Goal: Transaction & Acquisition: Register for event/course

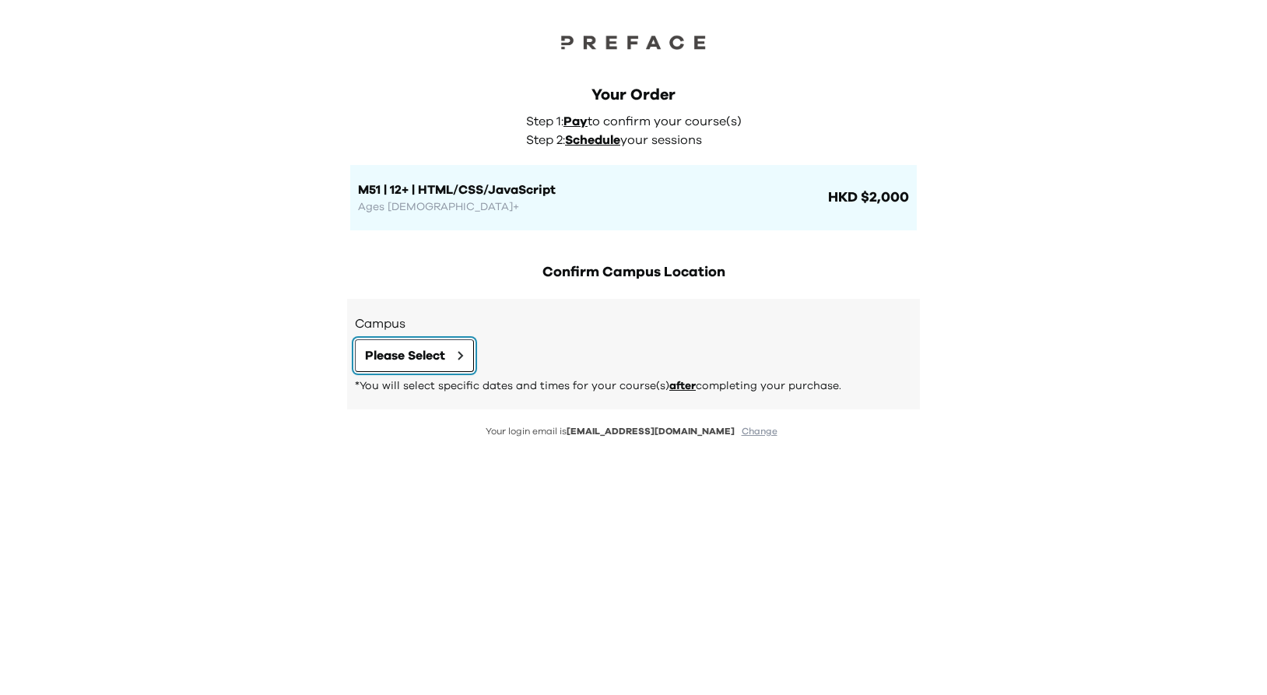
click at [436, 365] on button "Please Select" at bounding box center [414, 355] width 119 height 33
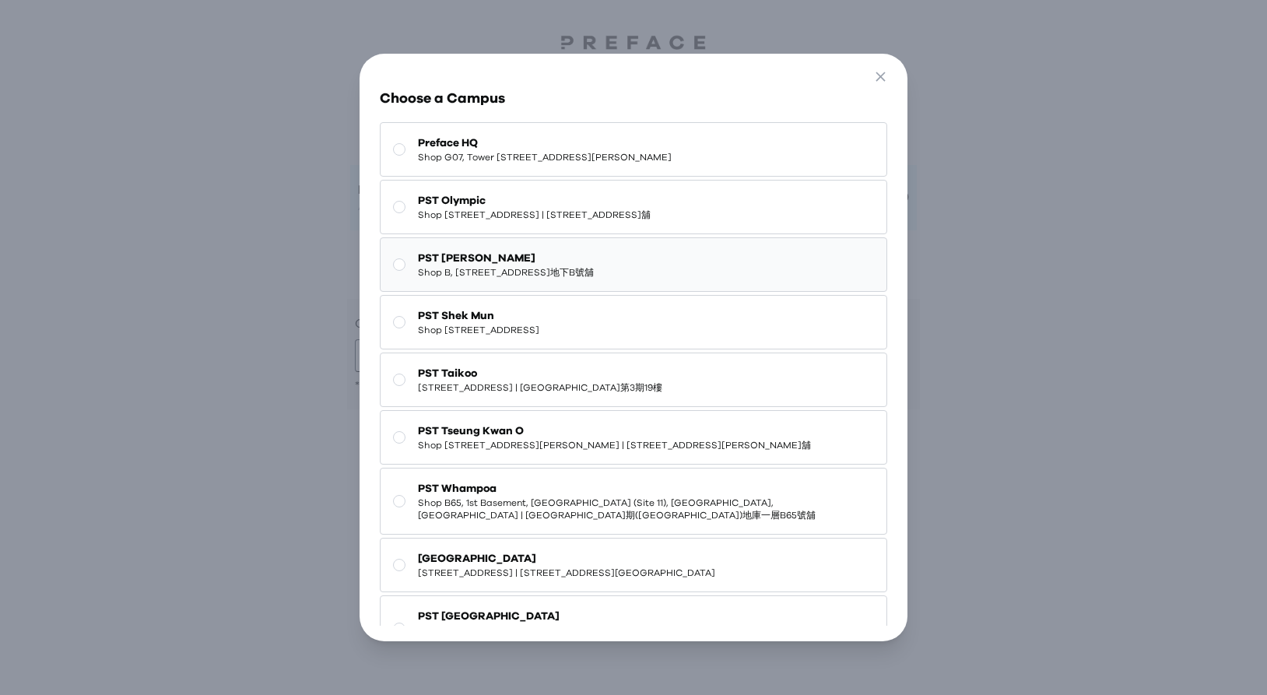
click at [587, 279] on span "Shop B, [STREET_ADDRESS]地下B號舖" at bounding box center [506, 272] width 176 height 12
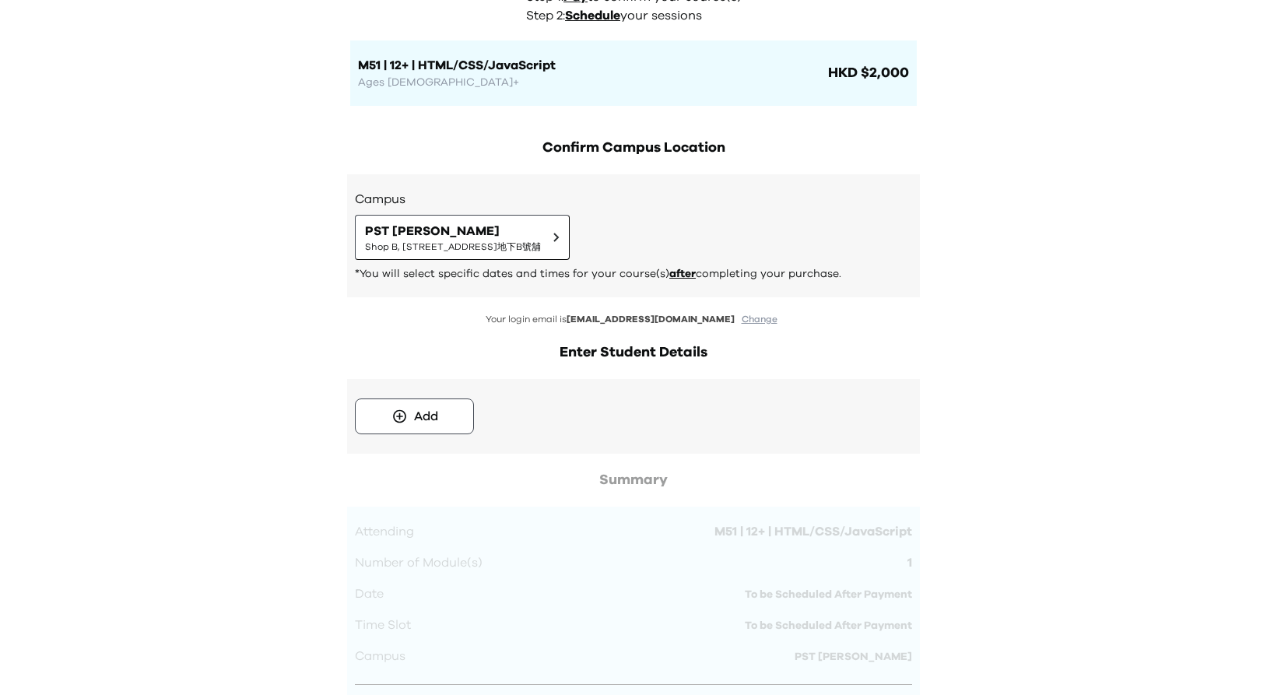
scroll to position [59, 0]
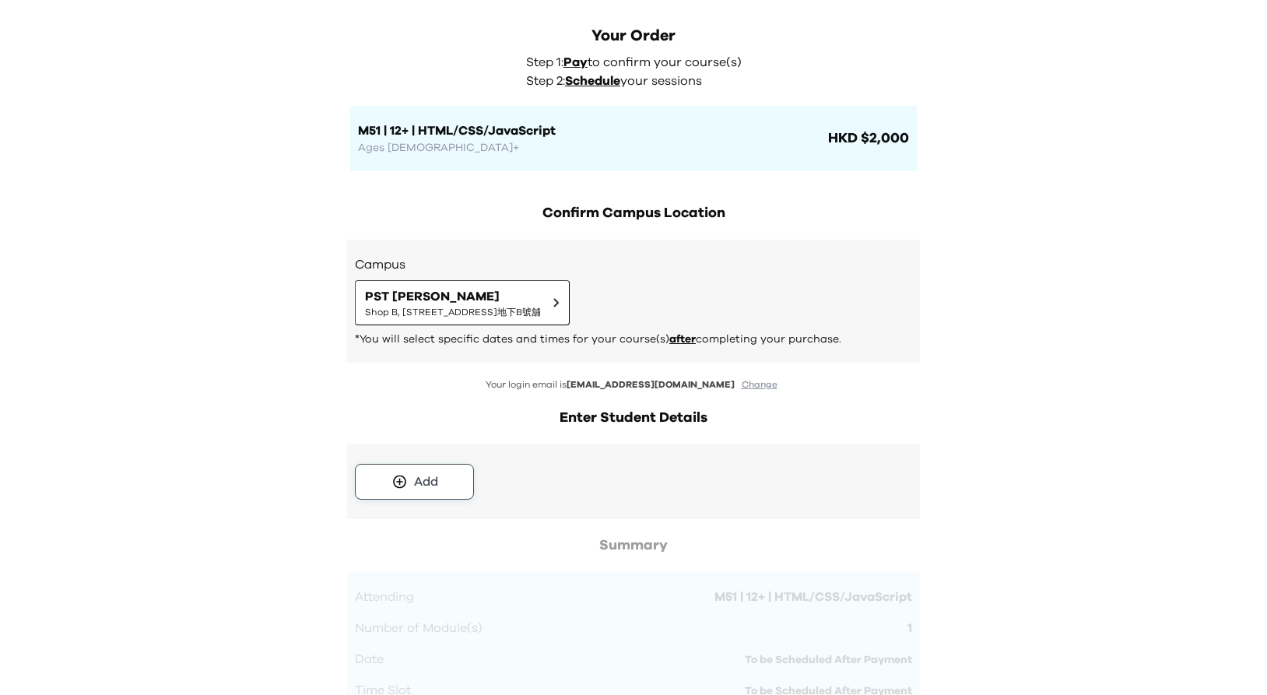
click at [438, 475] on button "Add" at bounding box center [414, 482] width 119 height 36
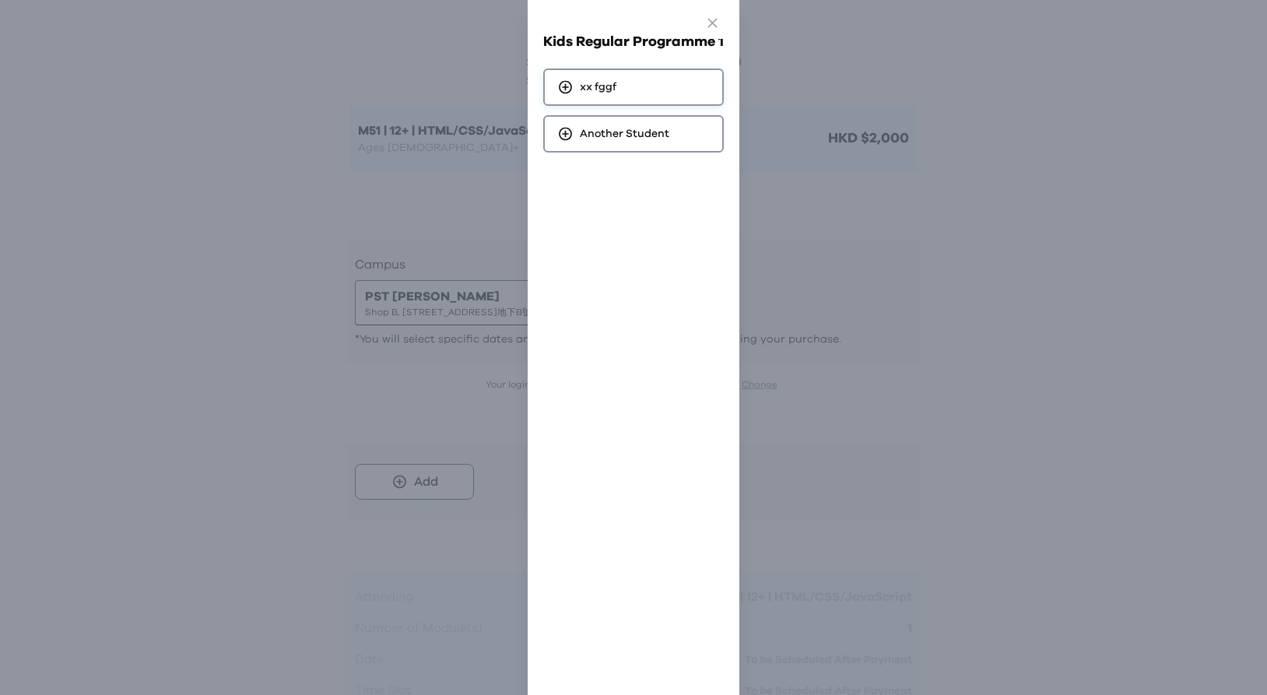
click at [645, 86] on div "xx fggf" at bounding box center [633, 86] width 181 height 37
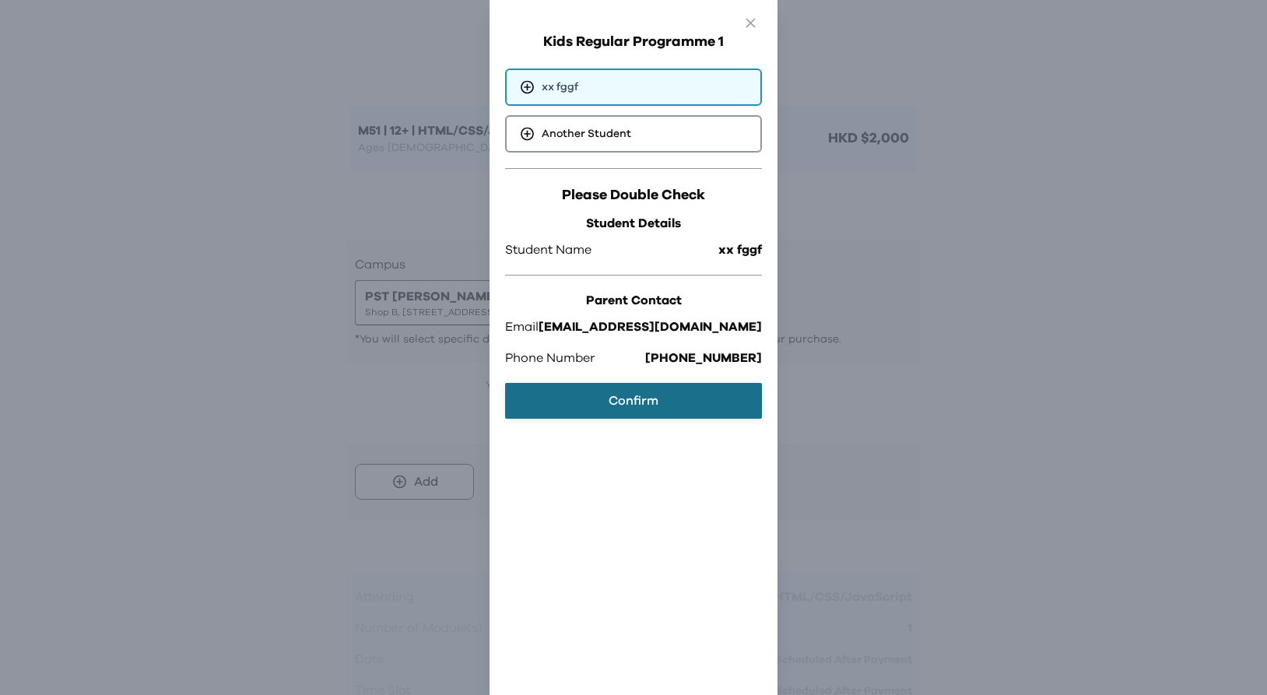
click at [605, 399] on button "Confirm" at bounding box center [633, 401] width 257 height 36
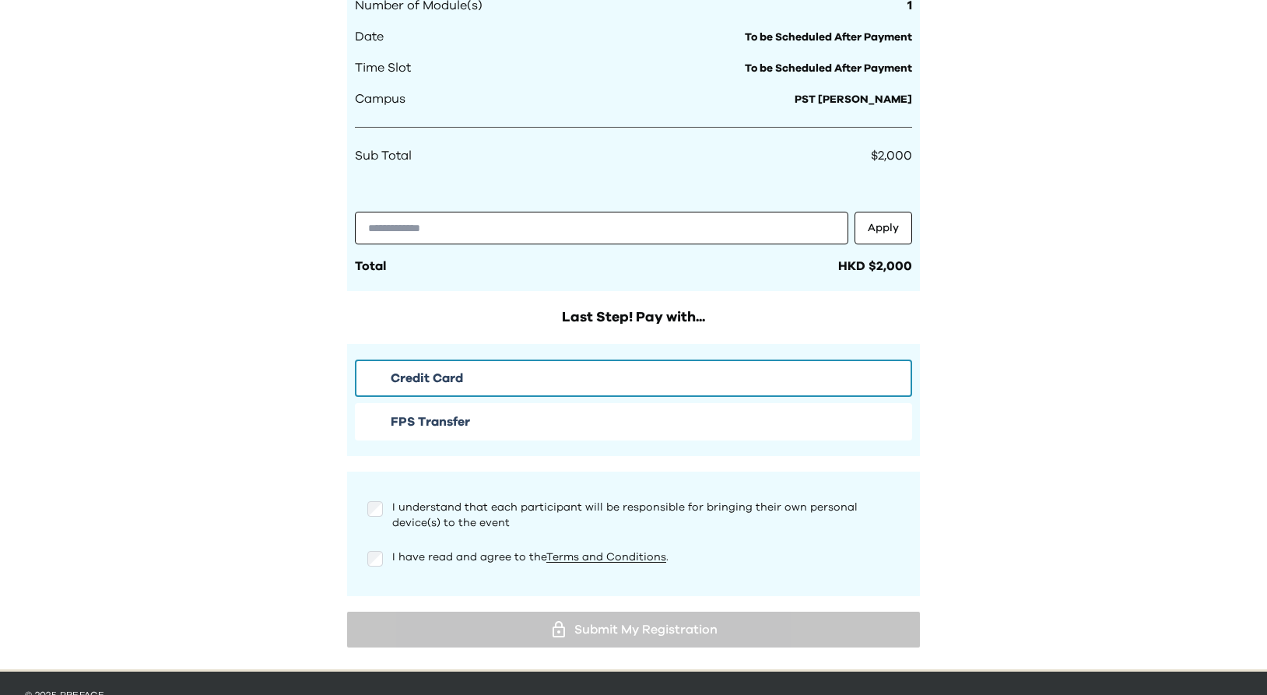
scroll to position [748, 0]
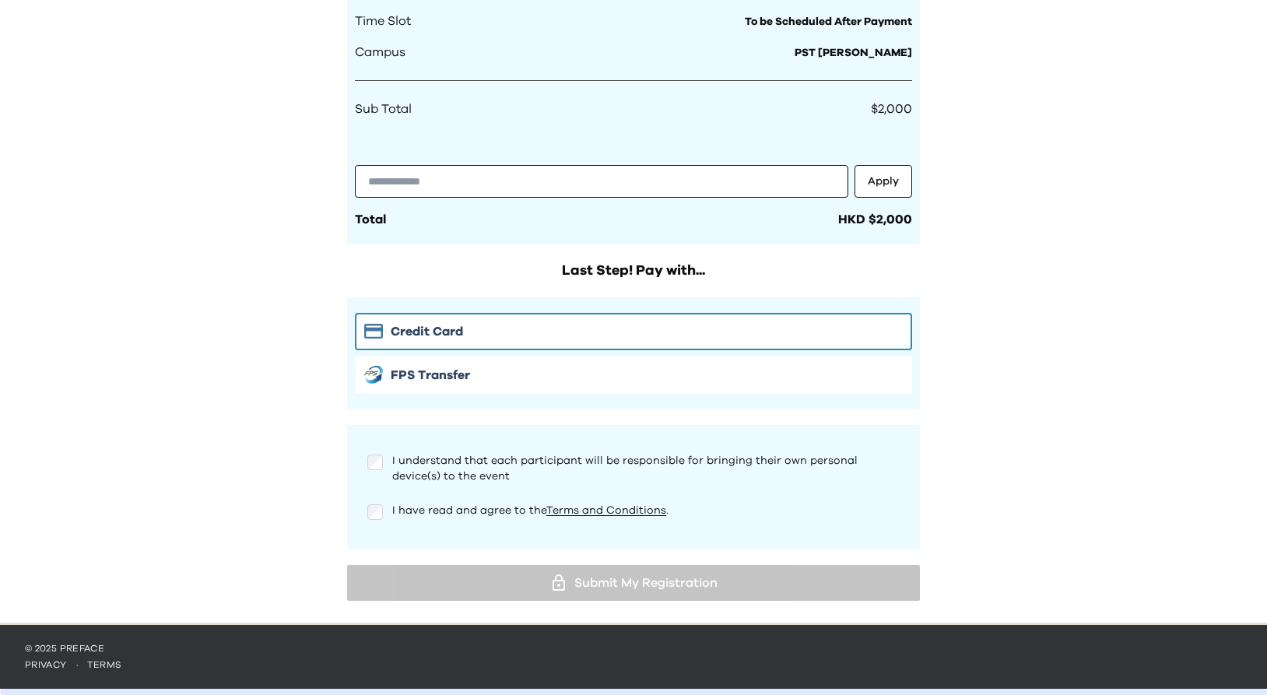
click at [376, 522] on div "I have read and agree to the Terms and Conditions ." at bounding box center [633, 518] width 557 height 31
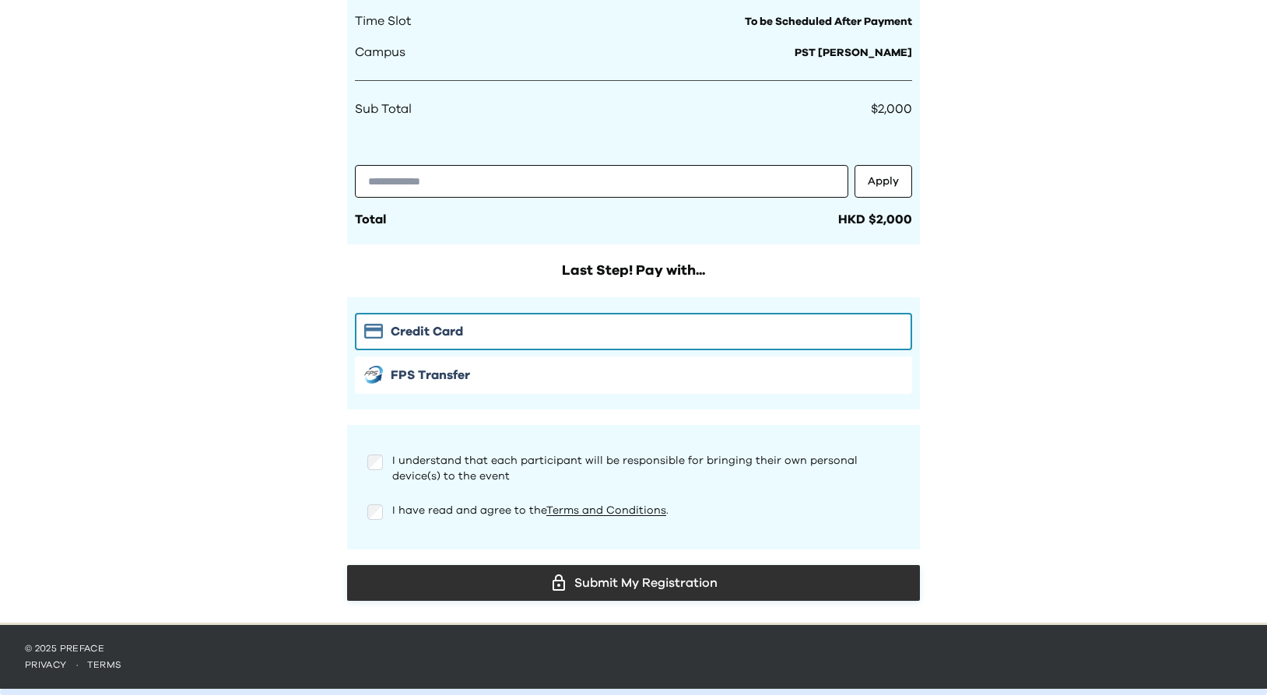
click at [768, 578] on div "Submit My Registration" at bounding box center [633, 582] width 548 height 23
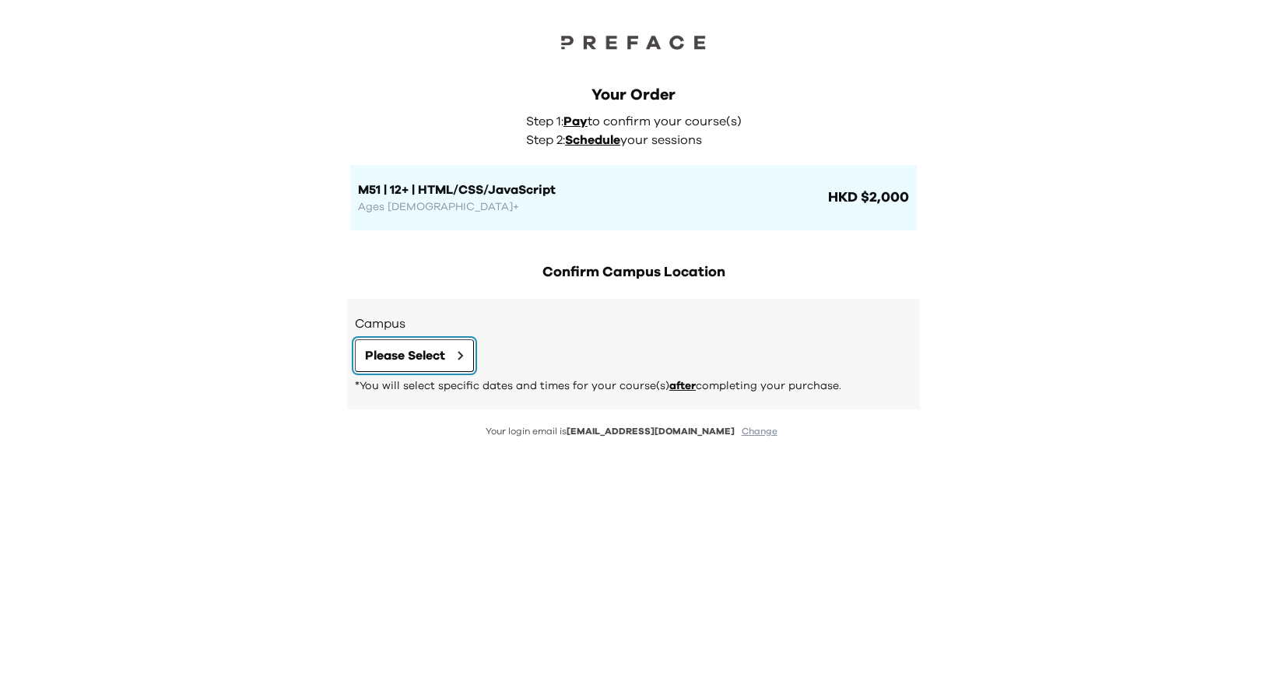
click at [425, 348] on span "Please Select" at bounding box center [405, 355] width 80 height 19
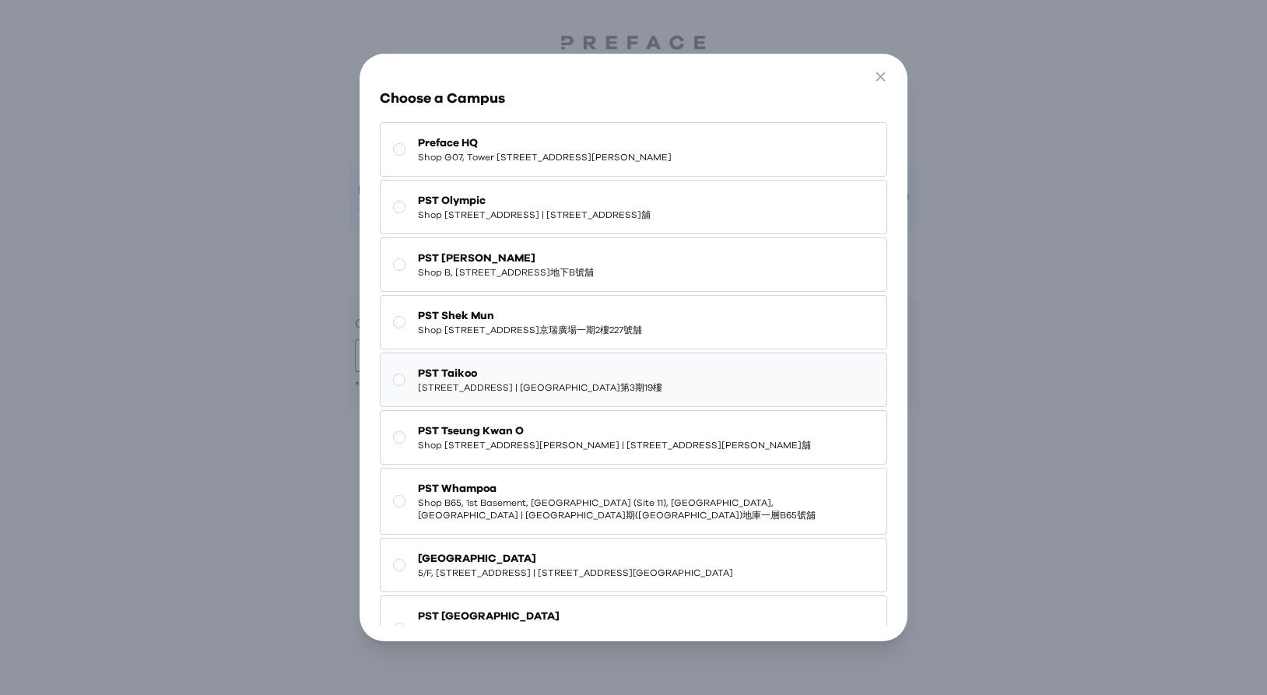
click at [456, 381] on span "PST Taikoo" at bounding box center [540, 374] width 244 height 16
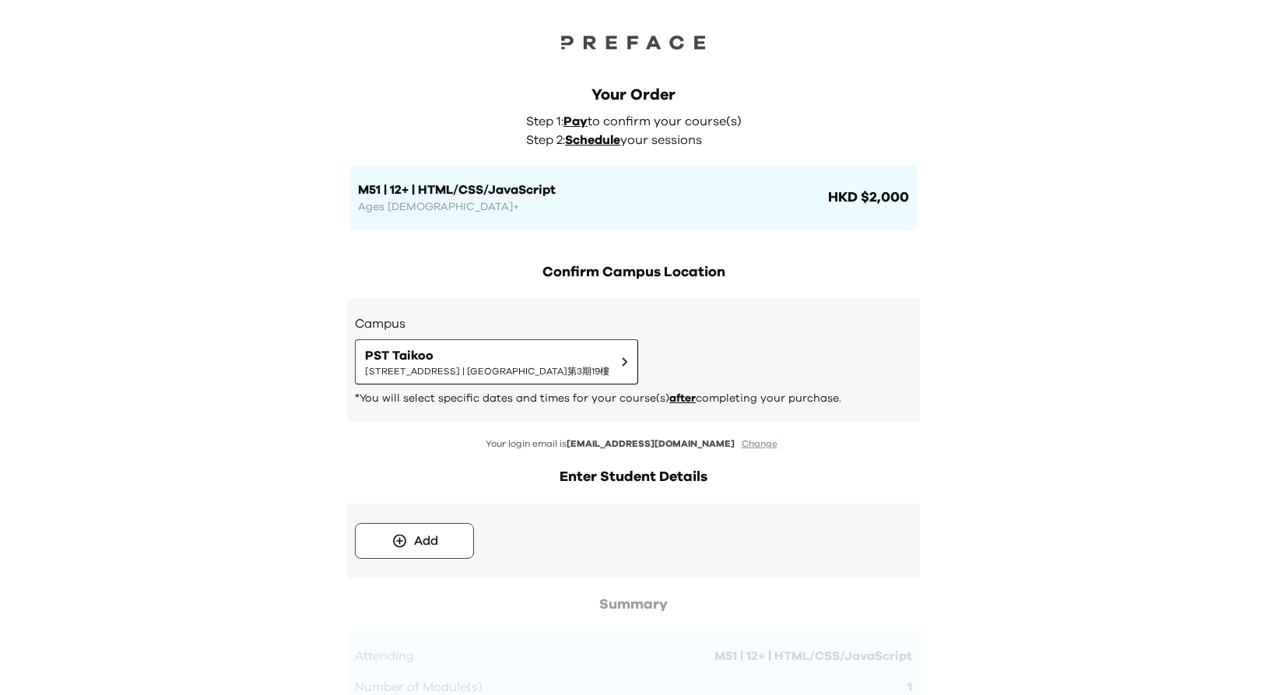
click at [871, 196] on span "HKD $2,000" at bounding box center [867, 198] width 84 height 22
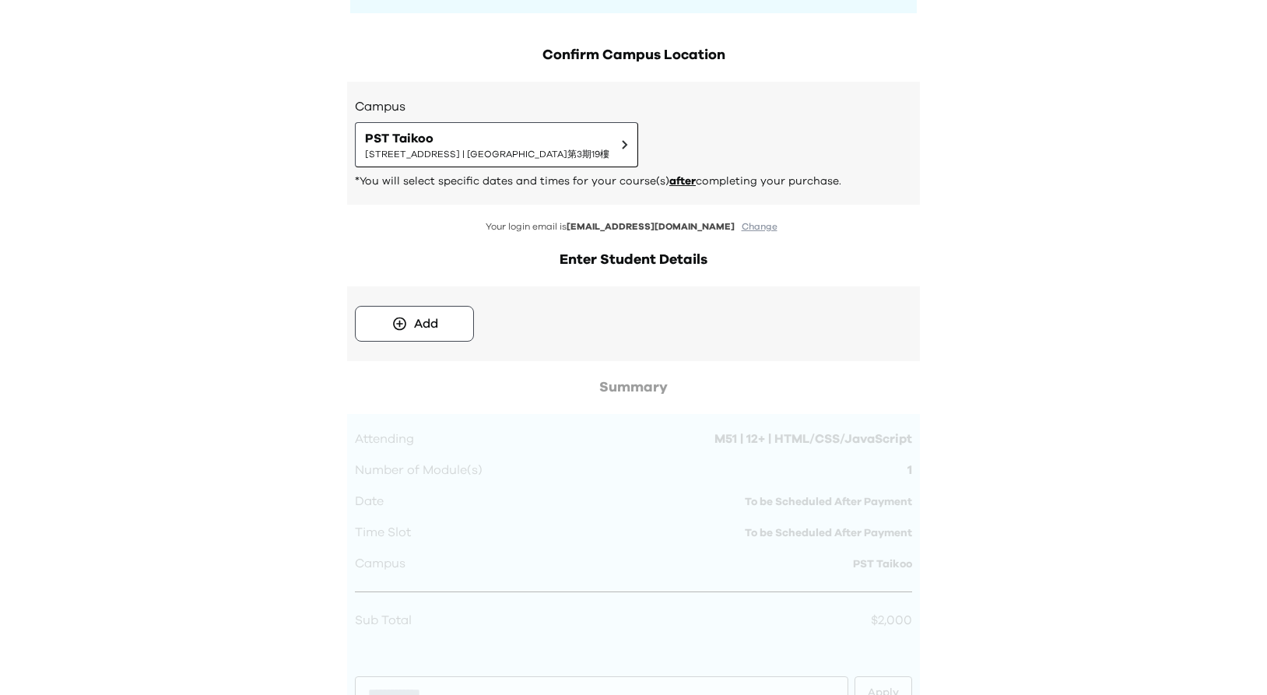
scroll to position [232, 0]
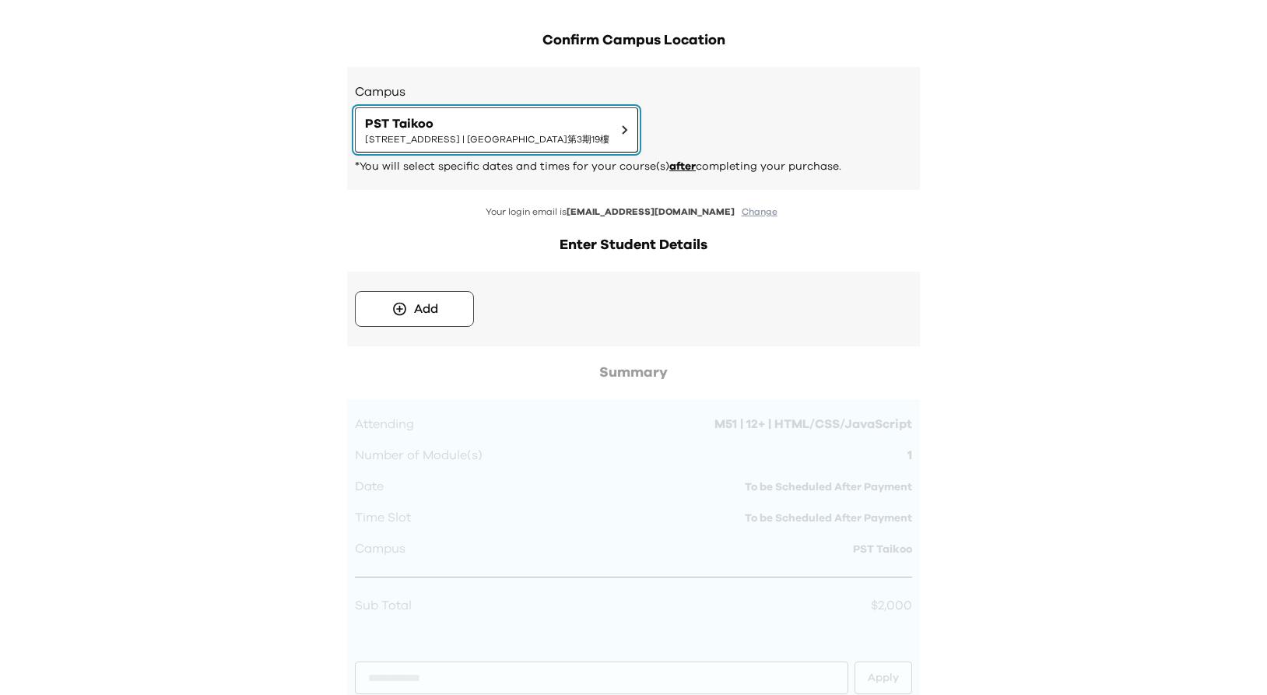
click at [609, 122] on span "PST Taikoo" at bounding box center [487, 123] width 244 height 19
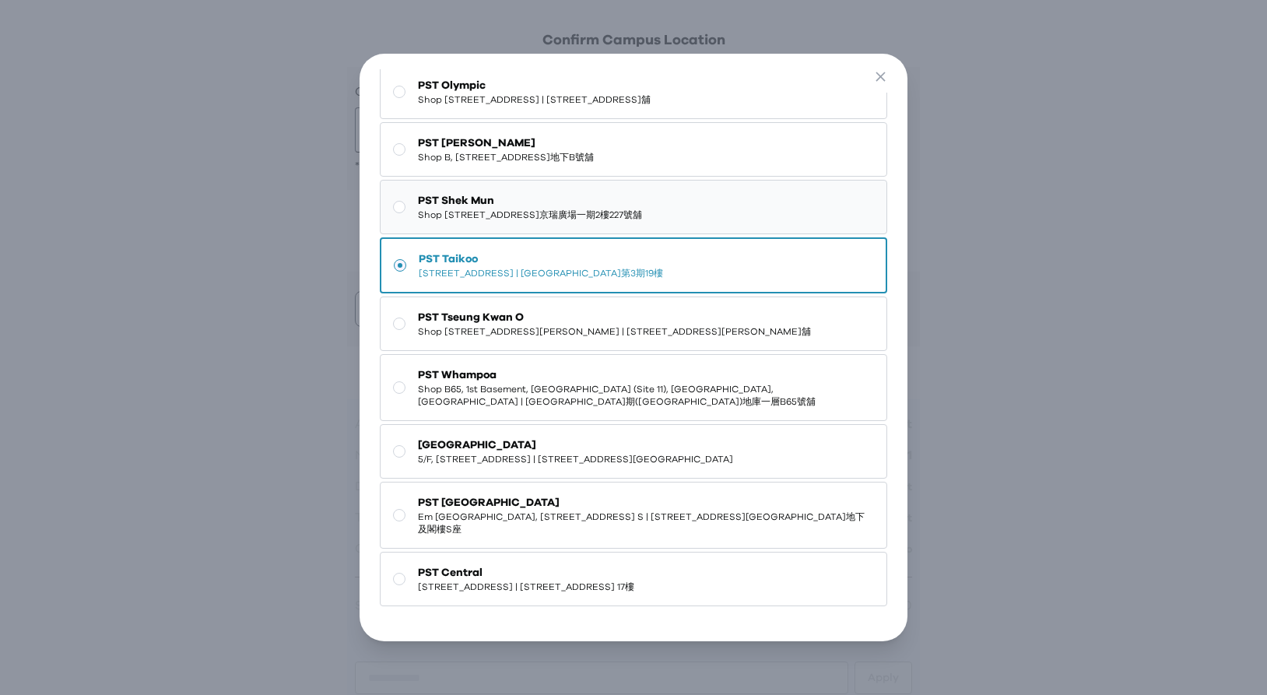
scroll to position [139, 0]
click at [730, 338] on button "PST Tseung Kwan O Shop 112, 1/F, Ocean Popwalk, 28 Tong Chun Street, Tseung Kwa…" at bounding box center [633, 323] width 507 height 54
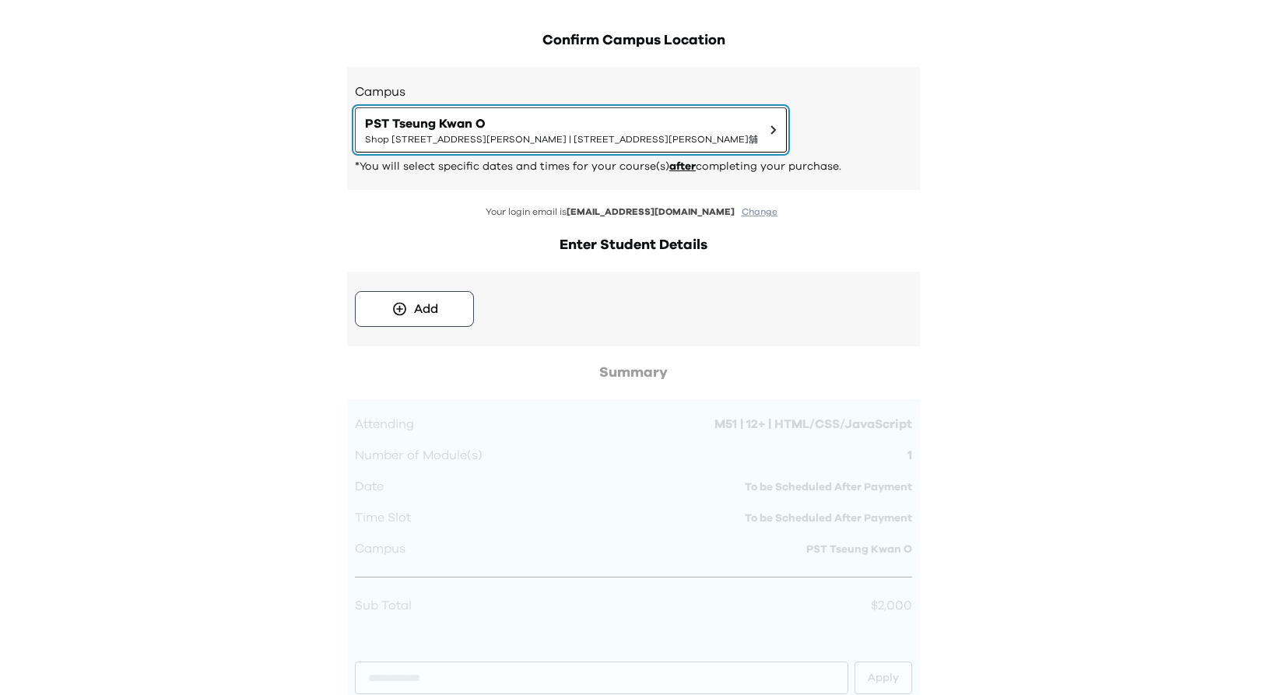
click at [740, 142] on span "Shop [STREET_ADDRESS][PERSON_NAME] | [STREET_ADDRESS][PERSON_NAME]舖" at bounding box center [561, 139] width 393 height 12
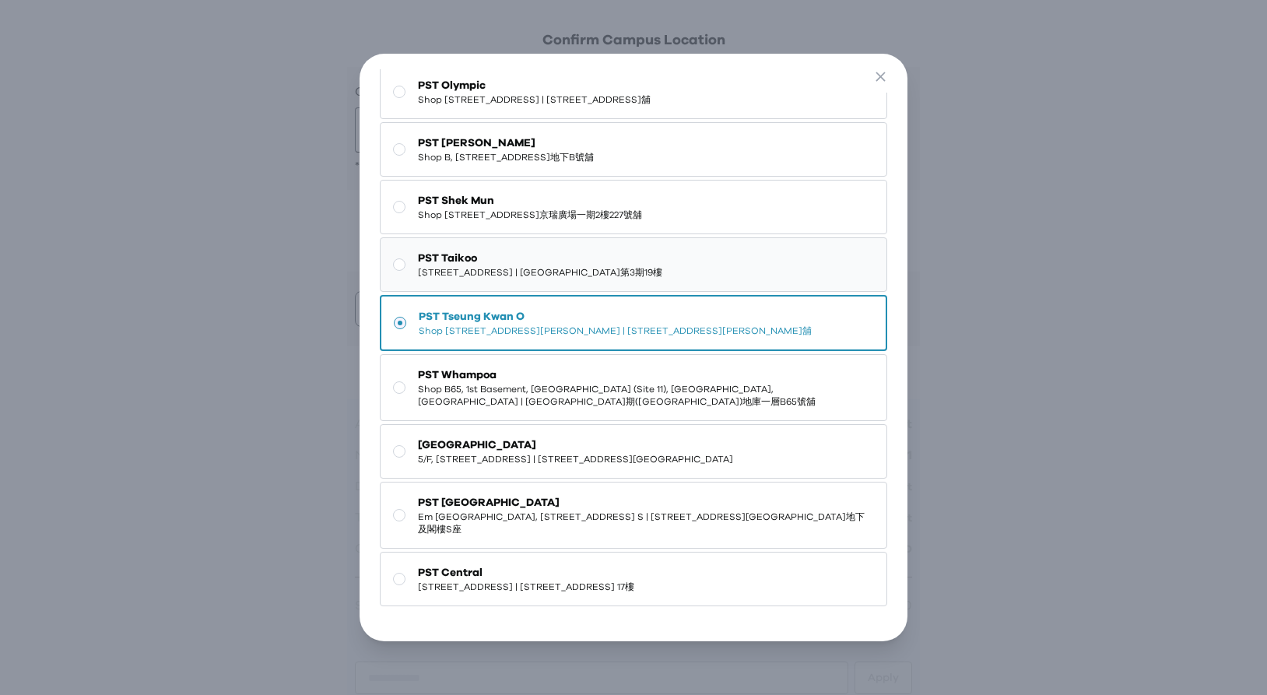
click at [663, 395] on span "Shop B65, 1st Basement, [GEOGRAPHIC_DATA] (Site 11), [GEOGRAPHIC_DATA], [GEOGRA…" at bounding box center [646, 395] width 456 height 25
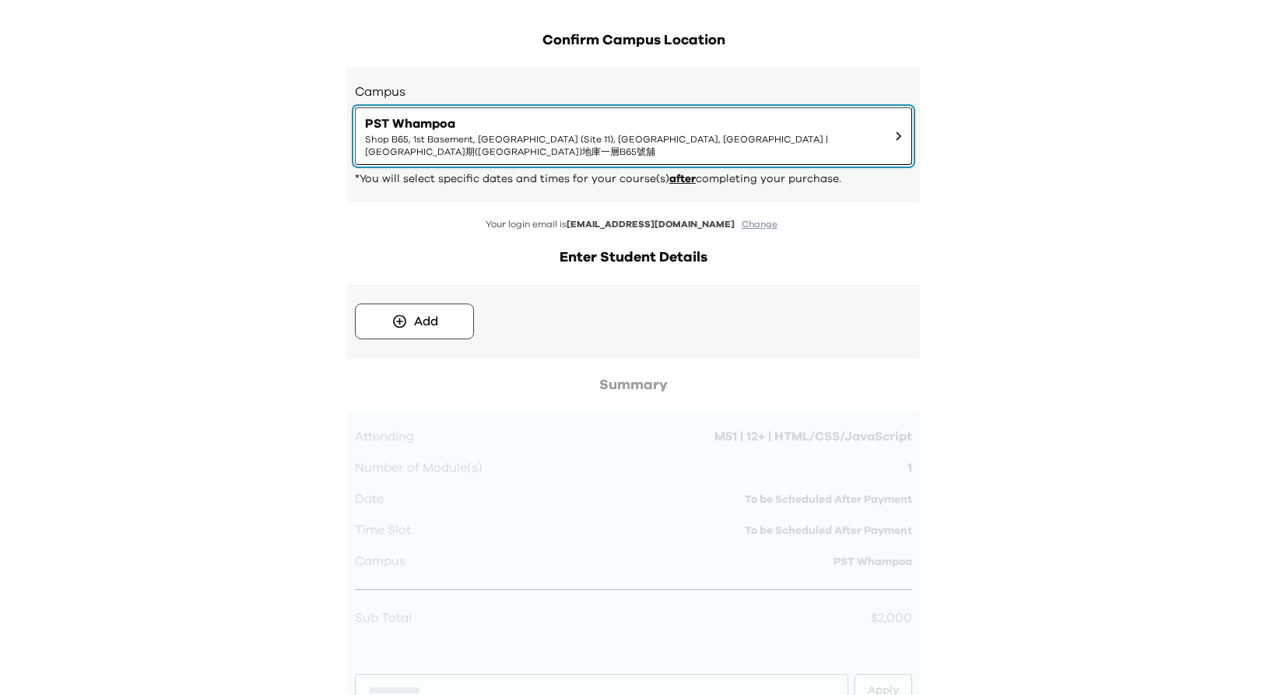
click at [725, 134] on span "Shop B65, 1st Basement, [GEOGRAPHIC_DATA] (Site 11), [GEOGRAPHIC_DATA], [GEOGRA…" at bounding box center [624, 145] width 518 height 25
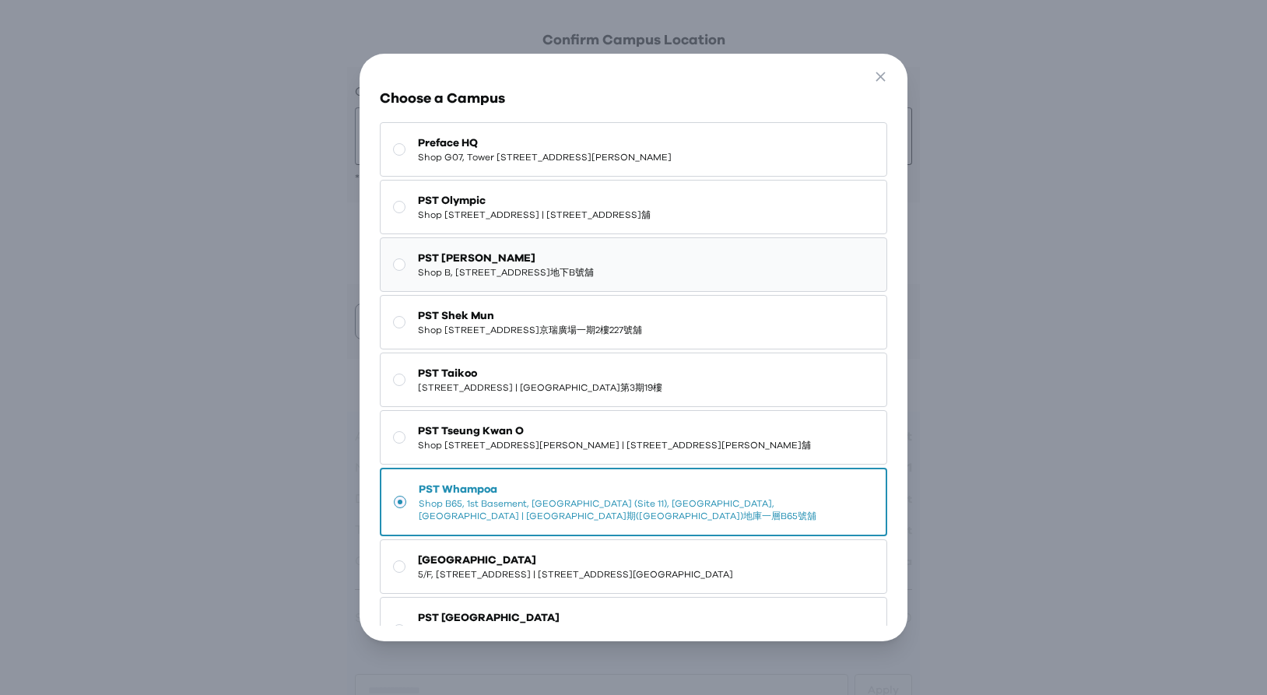
click at [594, 279] on span "Shop B, [STREET_ADDRESS]地下B號舖" at bounding box center [506, 272] width 176 height 12
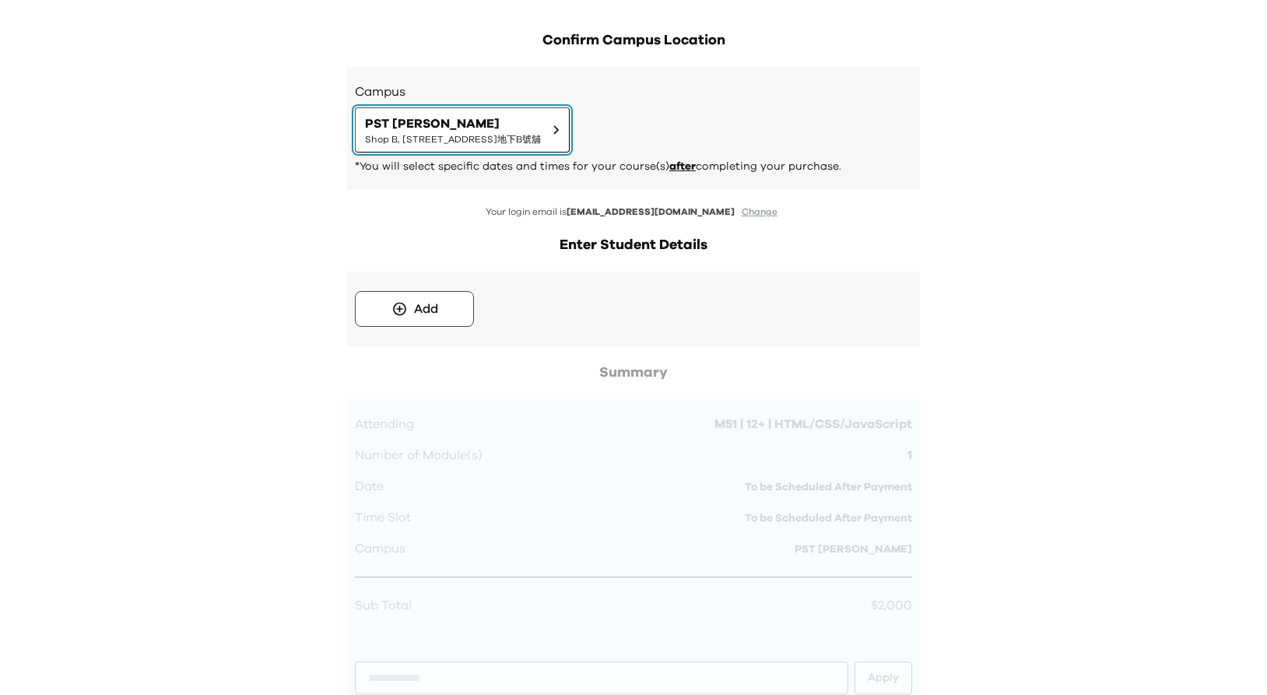
click at [541, 142] on span "Shop B, [STREET_ADDRESS]地下B號舖" at bounding box center [453, 139] width 176 height 12
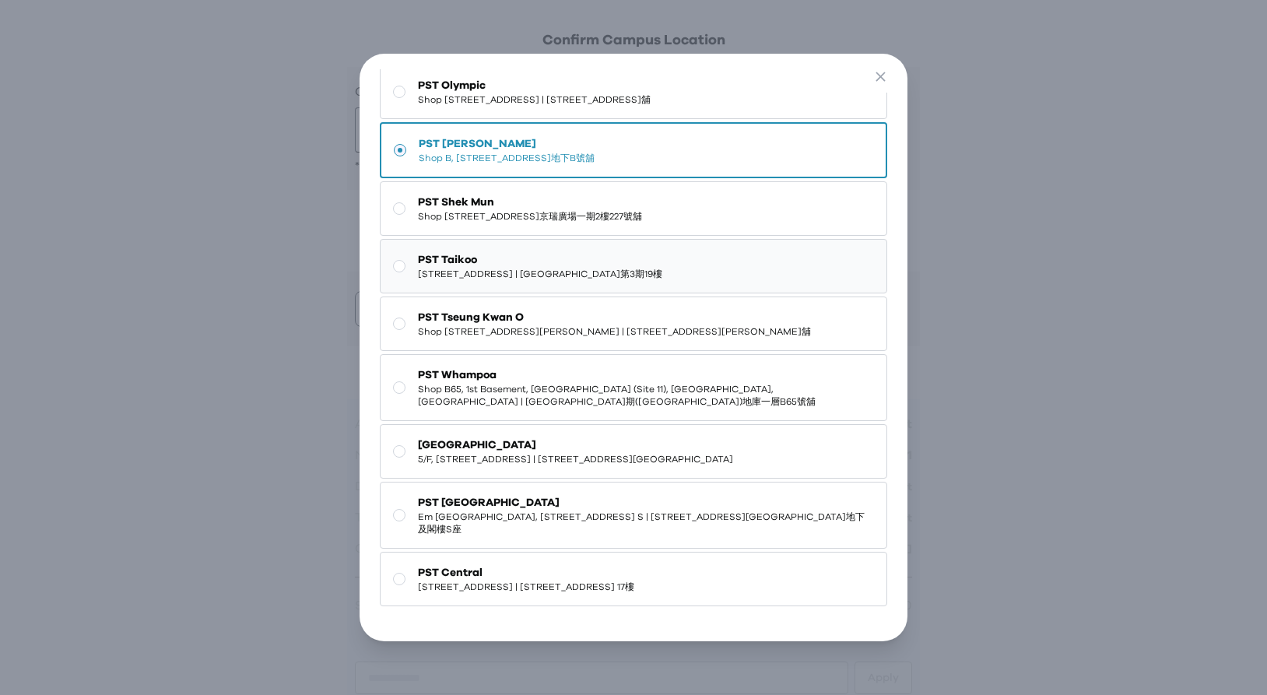
scroll to position [124, 0]
click at [633, 338] on span "Shop [STREET_ADDRESS][PERSON_NAME] | [STREET_ADDRESS][PERSON_NAME]舖" at bounding box center [614, 331] width 393 height 12
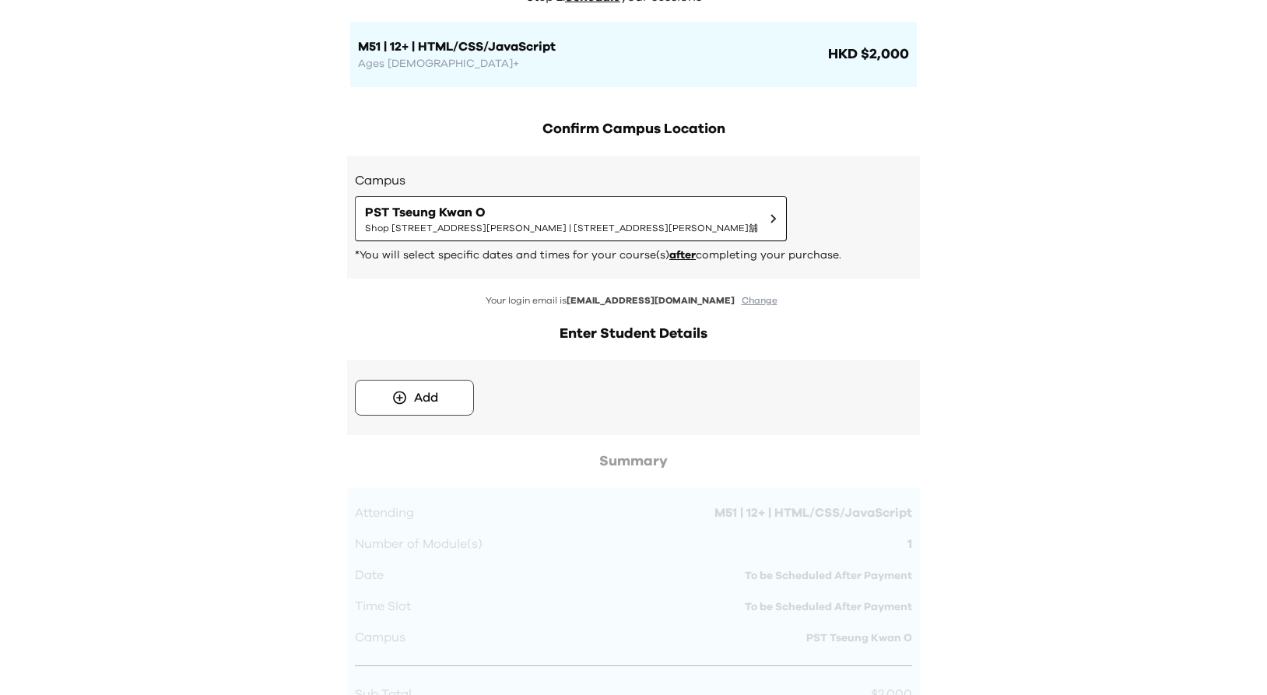
scroll to position [146, 0]
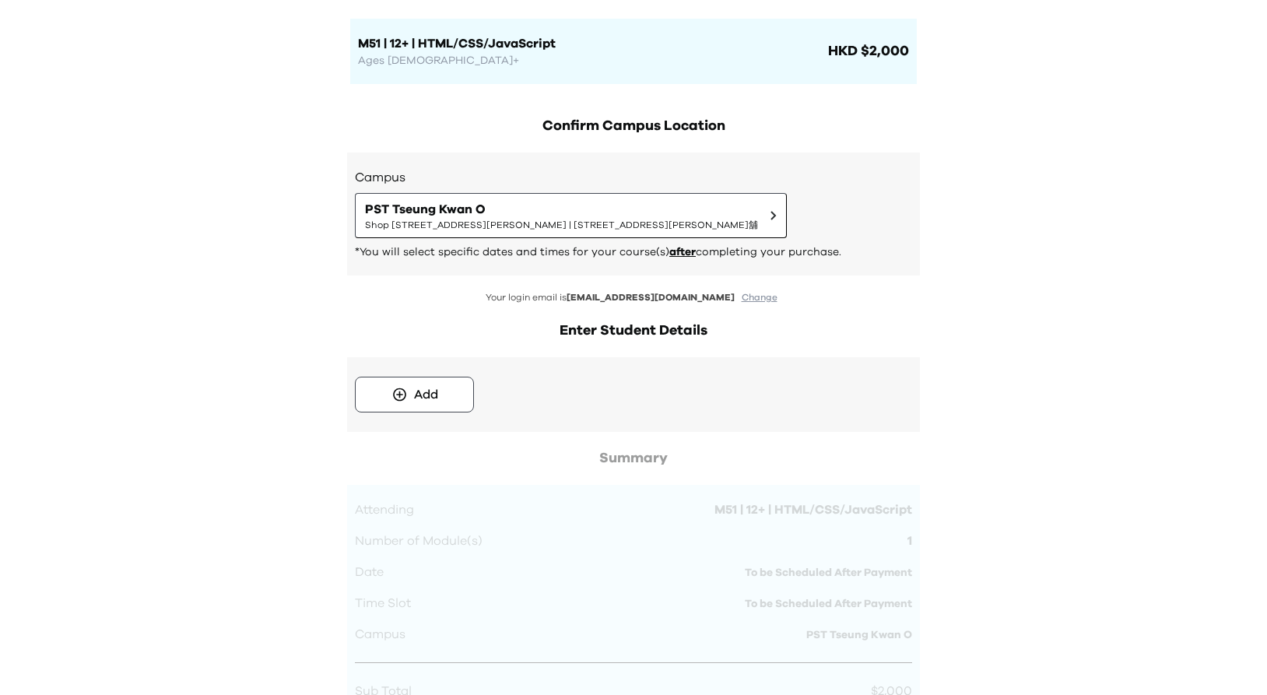
click at [737, 303] on button "Change" at bounding box center [759, 297] width 45 height 13
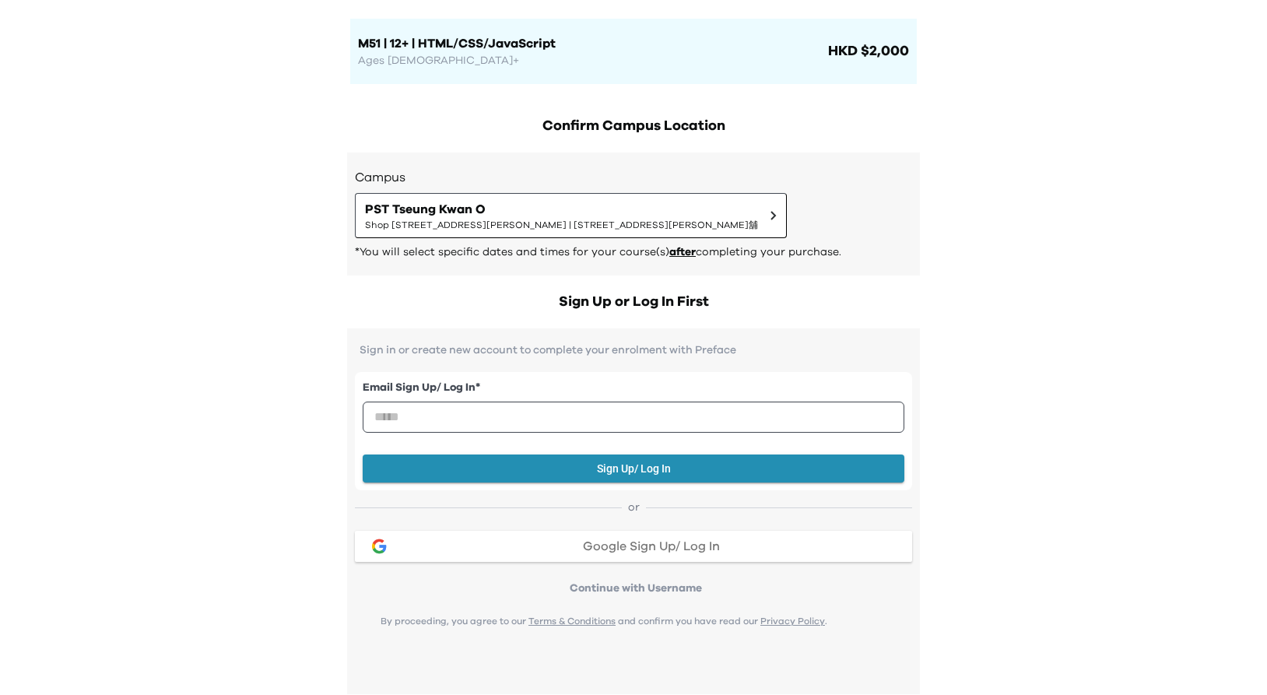
scroll to position [0, 0]
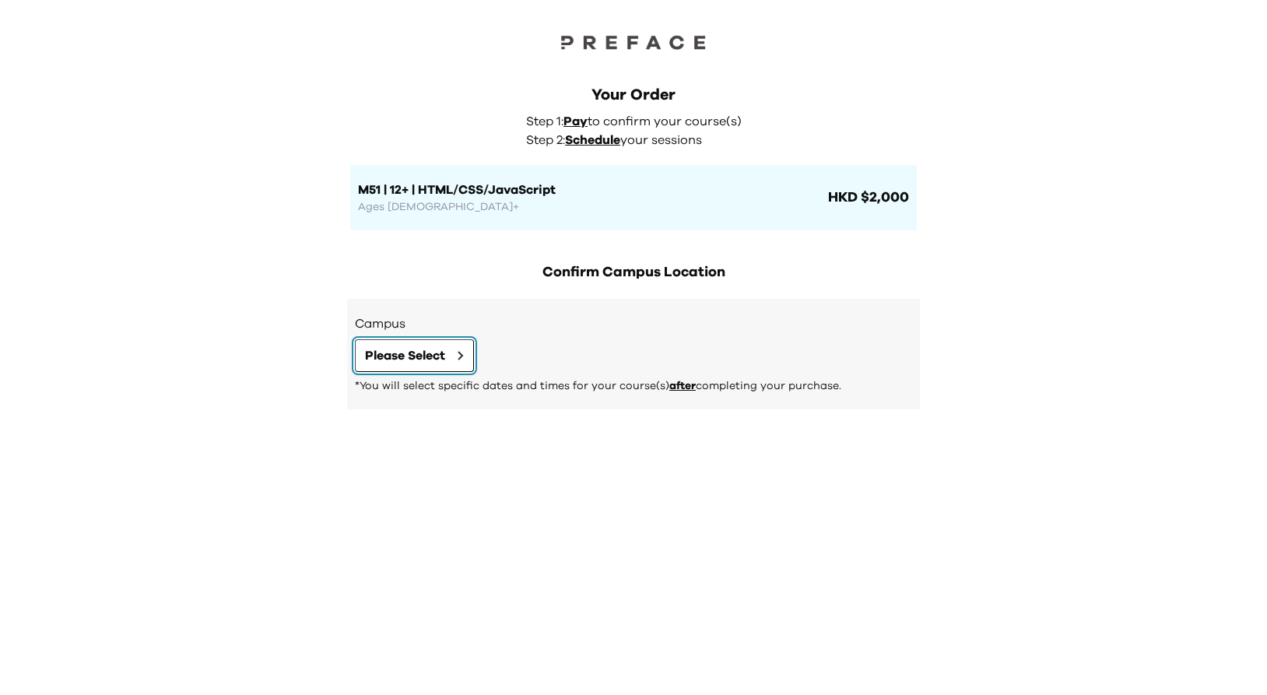
click at [422, 350] on span "Please Select" at bounding box center [405, 355] width 80 height 19
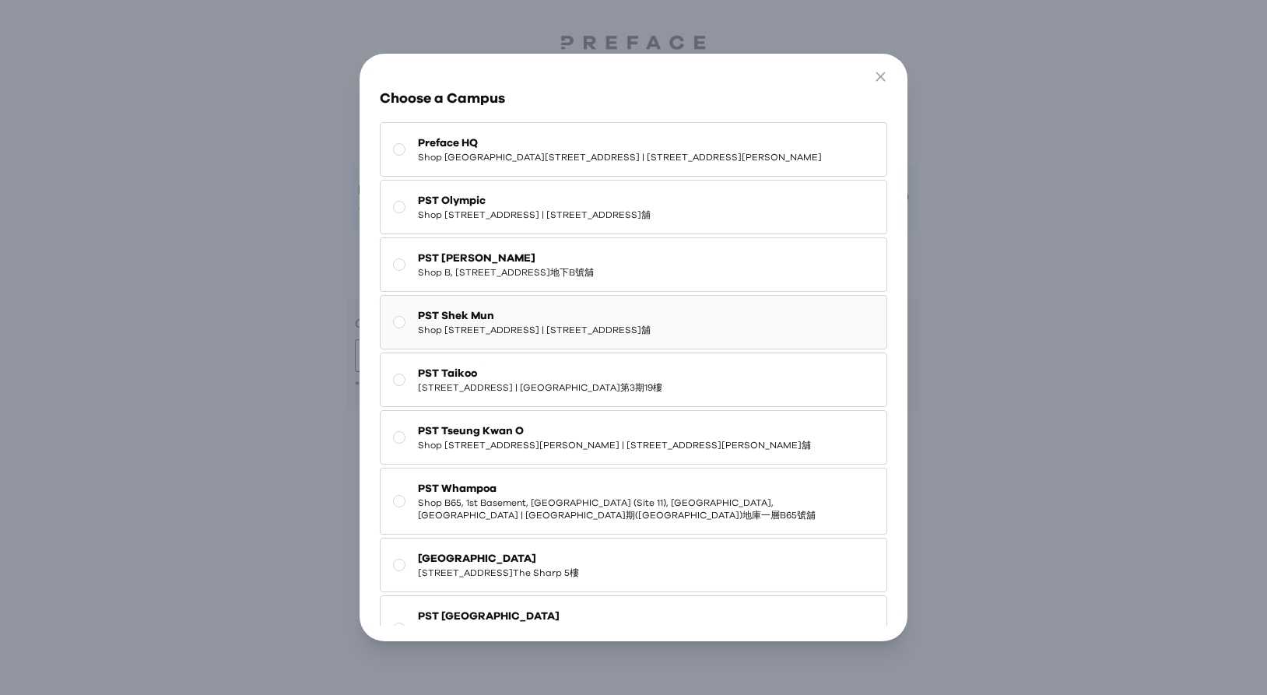
click at [571, 336] on span "Shop [STREET_ADDRESS]" at bounding box center [534, 330] width 233 height 12
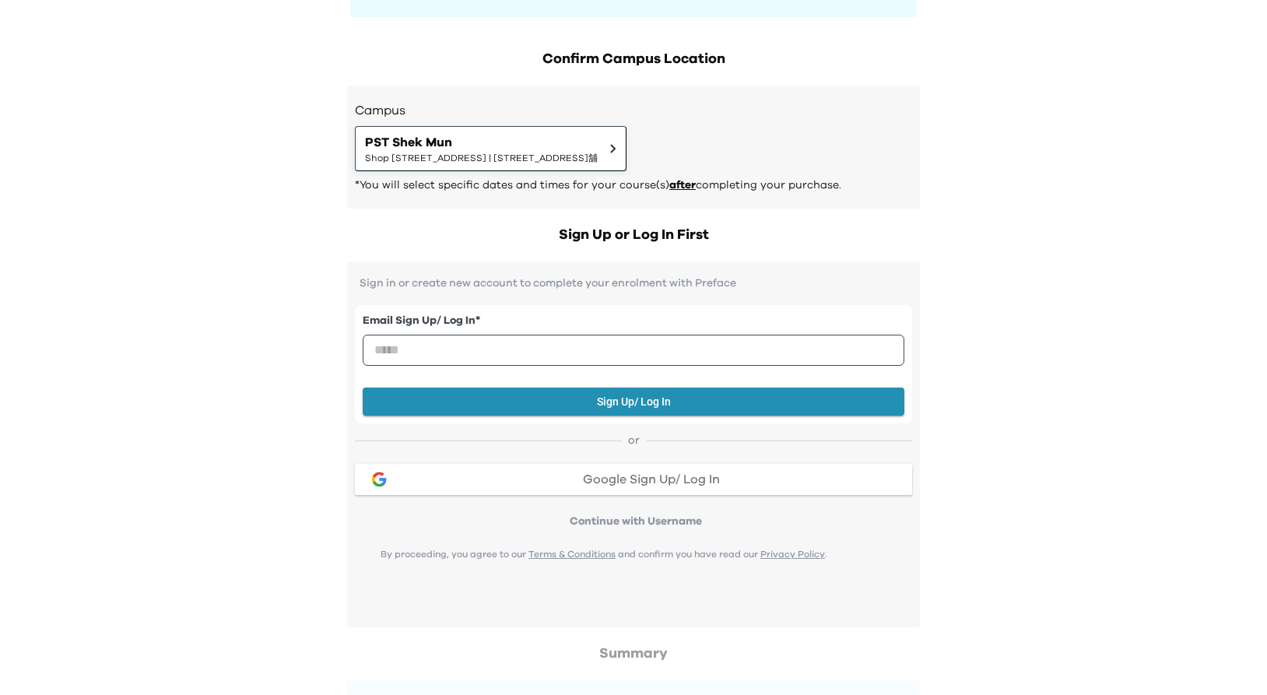
scroll to position [229, 0]
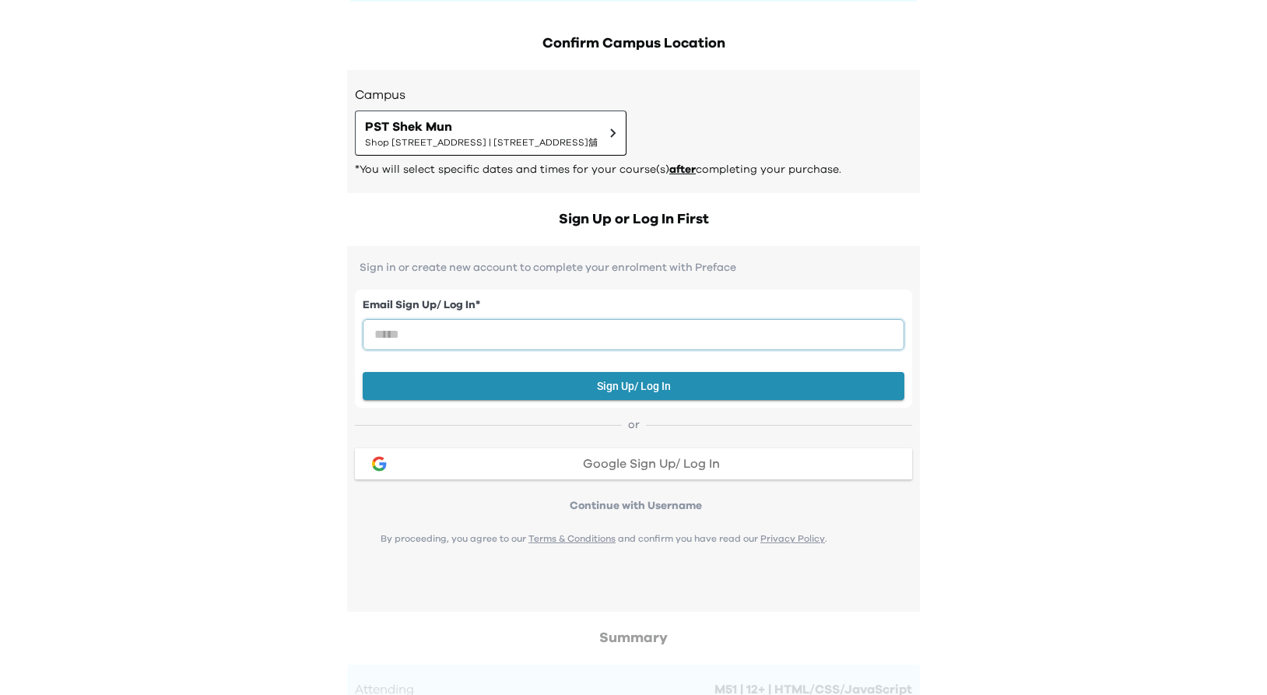
click at [559, 342] on input "email" at bounding box center [634, 334] width 542 height 31
click at [838, 250] on div "Sign in or create new account to complete your enrolment with Preface Email Sig…" at bounding box center [633, 429] width 573 height 366
click at [640, 270] on p "Sign in or create new account to complete your enrolment with Preface" at bounding box center [633, 267] width 557 height 12
click at [563, 330] on input "email" at bounding box center [634, 334] width 542 height 31
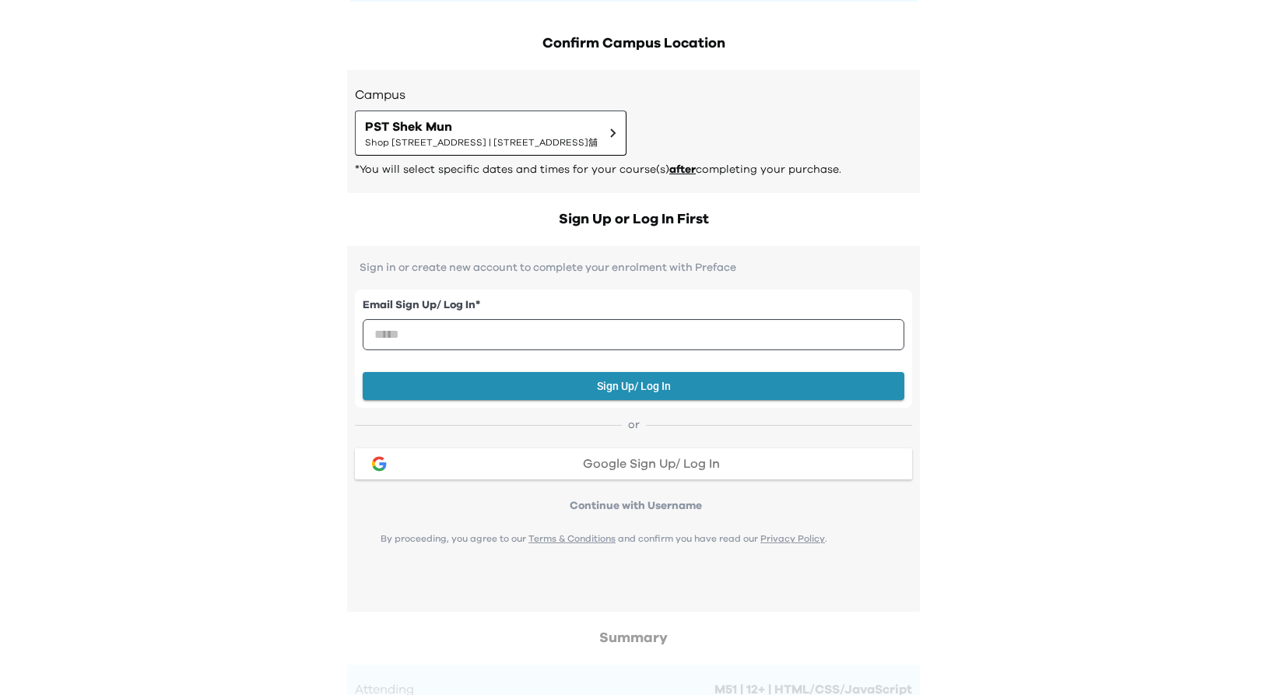
click at [598, 272] on p "Sign in or create new account to complete your enrolment with Preface" at bounding box center [633, 267] width 557 height 12
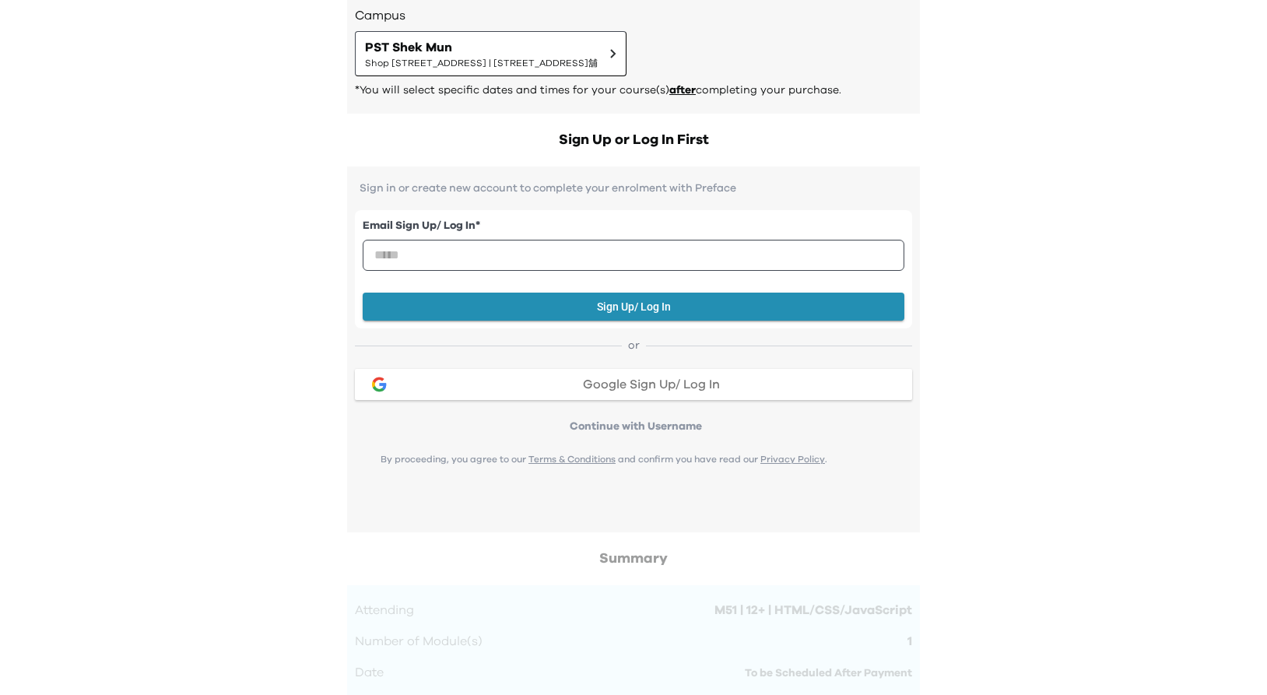
scroll to position [310, 0]
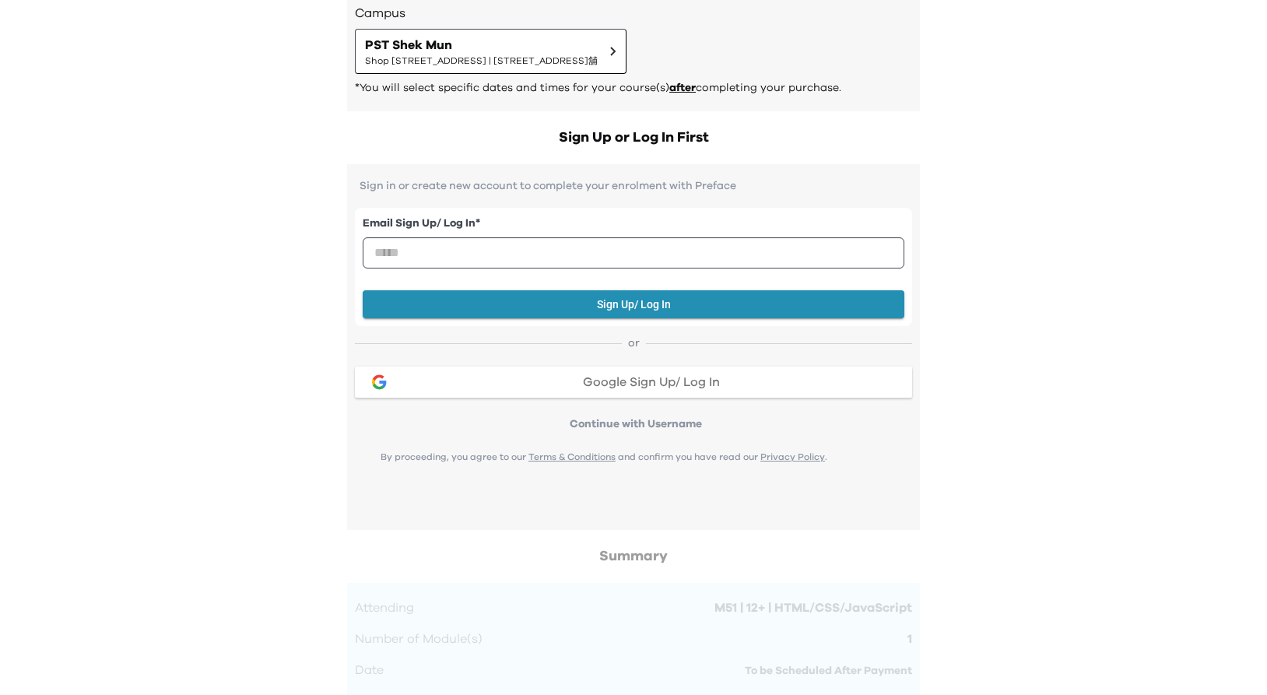
click at [634, 184] on p "Sign in or create new account to complete your enrolment with Preface" at bounding box center [633, 186] width 557 height 12
click at [604, 245] on input "email" at bounding box center [634, 252] width 542 height 31
click at [647, 178] on div "Sign in or create new account to complete your enrolment with Preface Email Sig…" at bounding box center [633, 347] width 573 height 366
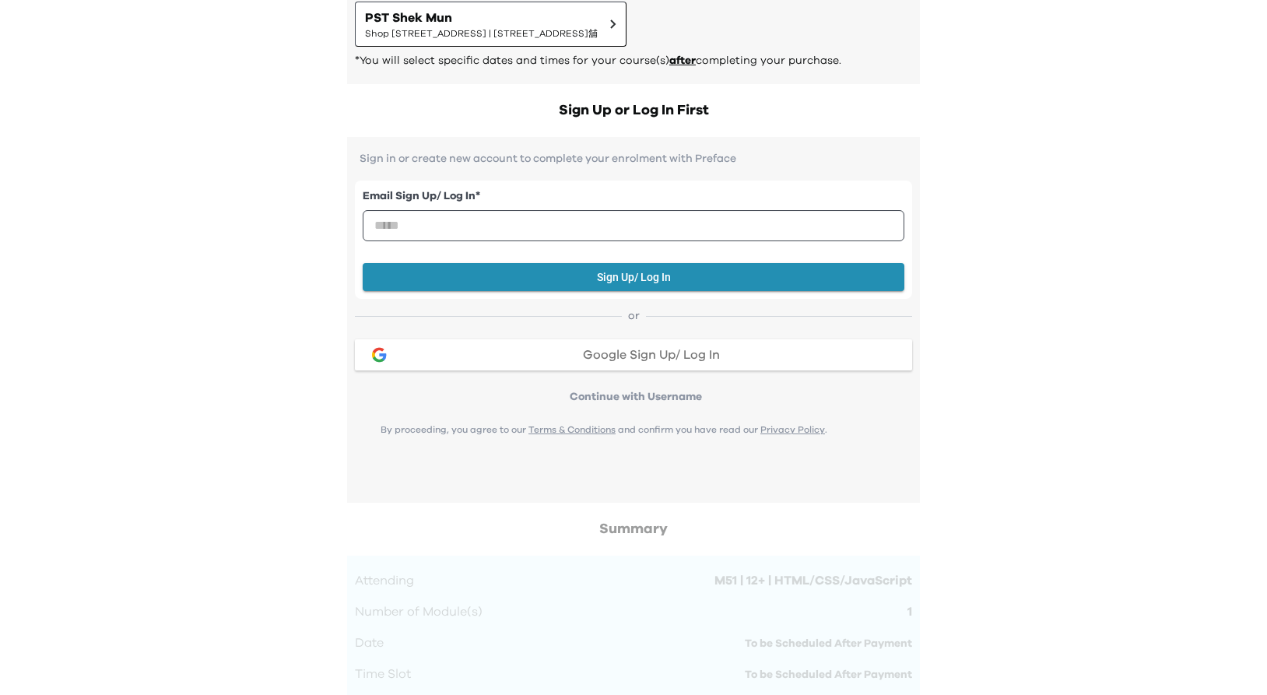
scroll to position [342, 0]
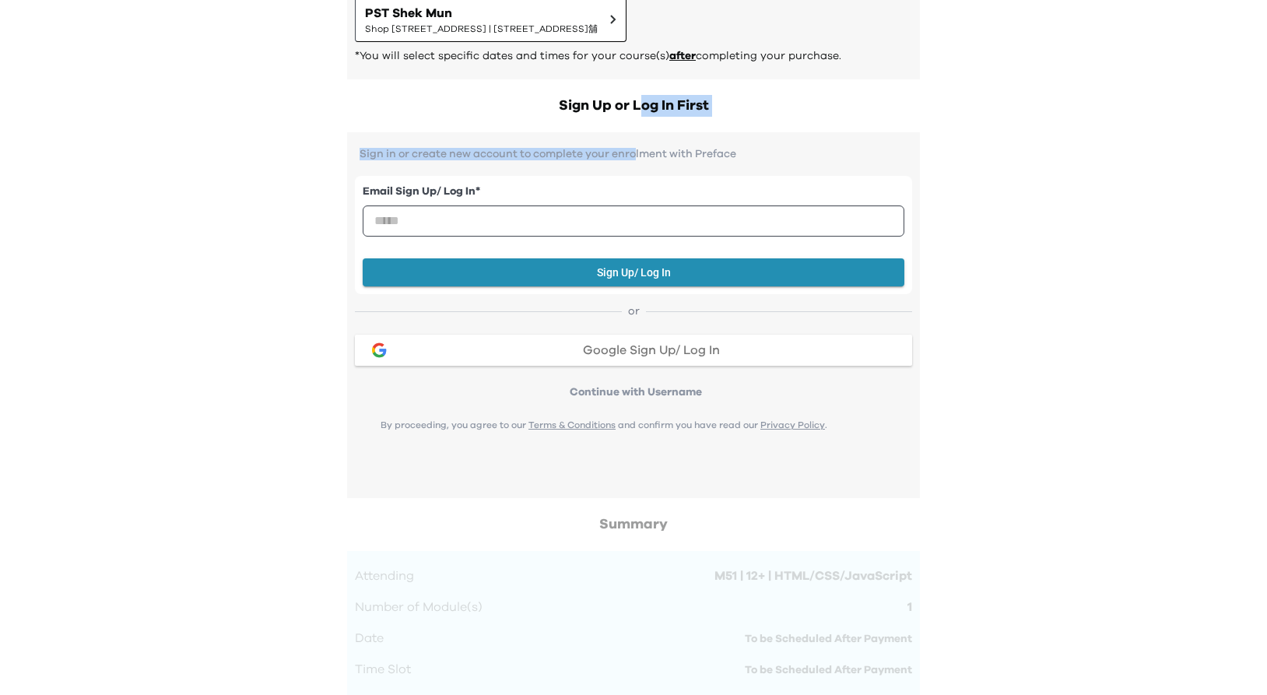
drag, startPoint x: 638, startPoint y: 105, endPoint x: 639, endPoint y: 149, distance: 43.6
click at [639, 149] on div "Confirm Campus Location Campus PST Shek Mun Shop 227, 2/F, Kings Wing Plaza 1, …" at bounding box center [634, 595] width 598 height 1383
click at [611, 217] on input "email" at bounding box center [634, 220] width 542 height 31
click at [623, 153] on p "Sign in or create new account to complete your enrolment with Preface" at bounding box center [633, 154] width 557 height 12
click at [590, 217] on input "email" at bounding box center [634, 220] width 542 height 31
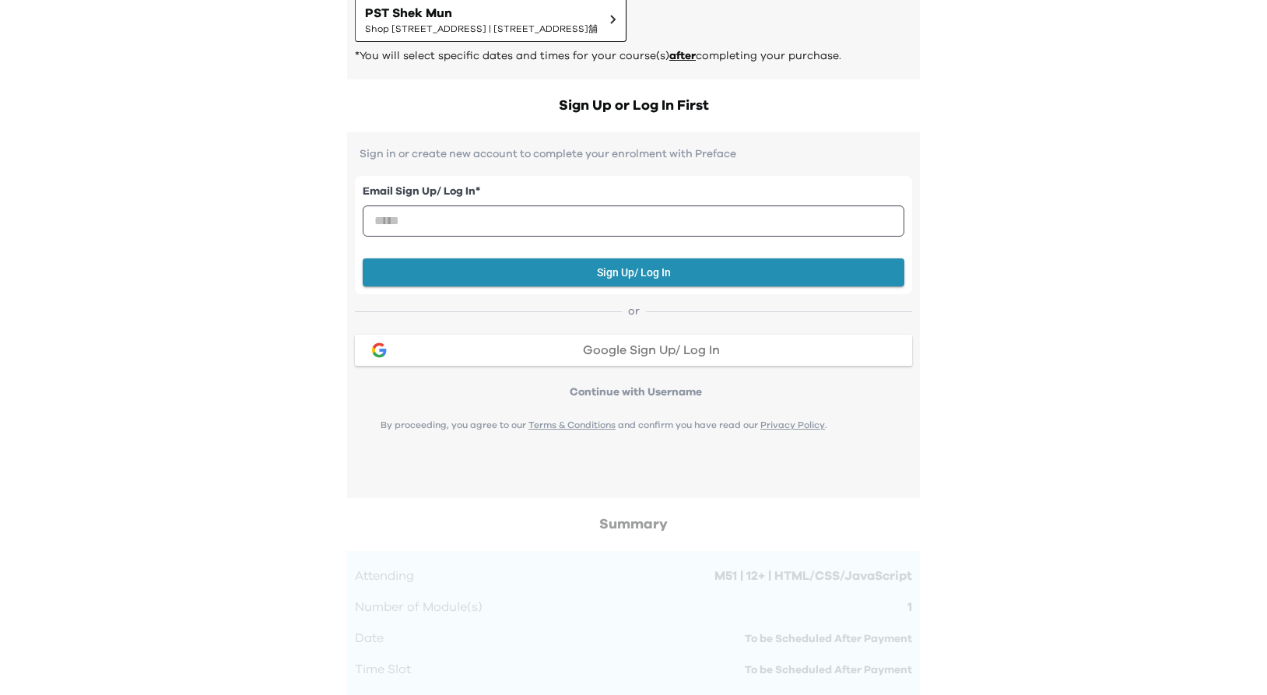
click at [935, 125] on div "Your Order Step 1: Pay to confirm your course(s) Step 2: Schedule your sessions…" at bounding box center [633, 472] width 1267 height 1628
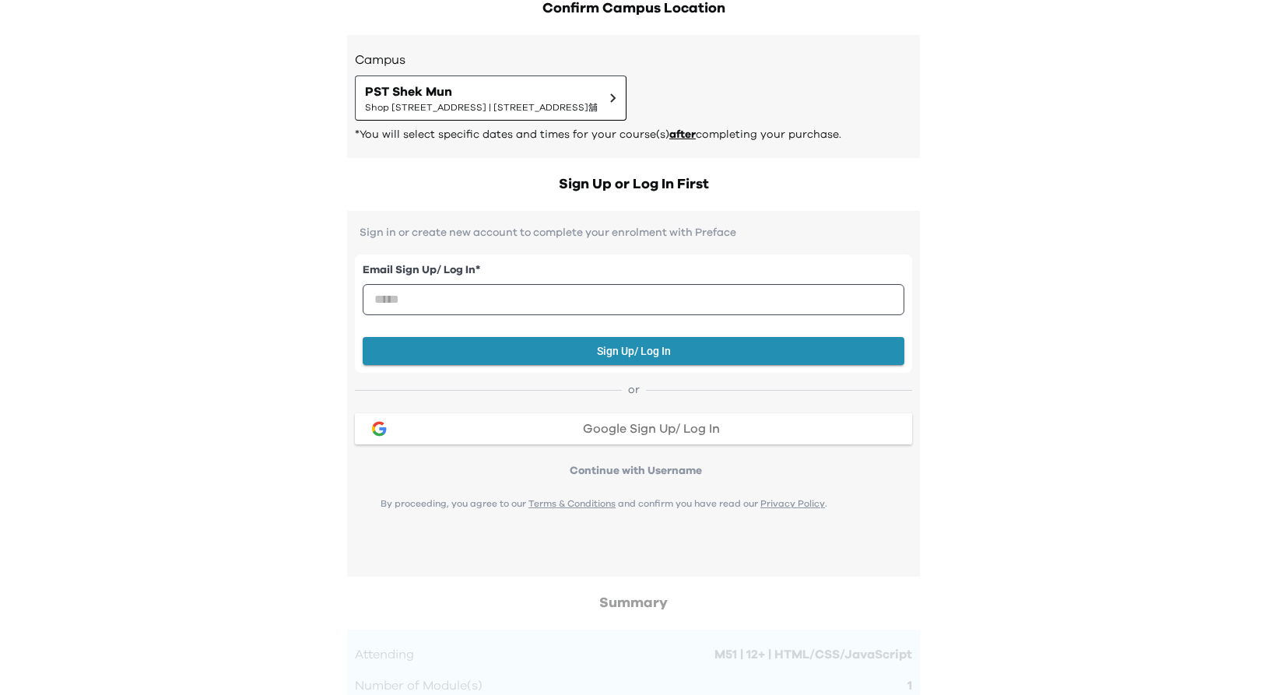
scroll to position [299, 0]
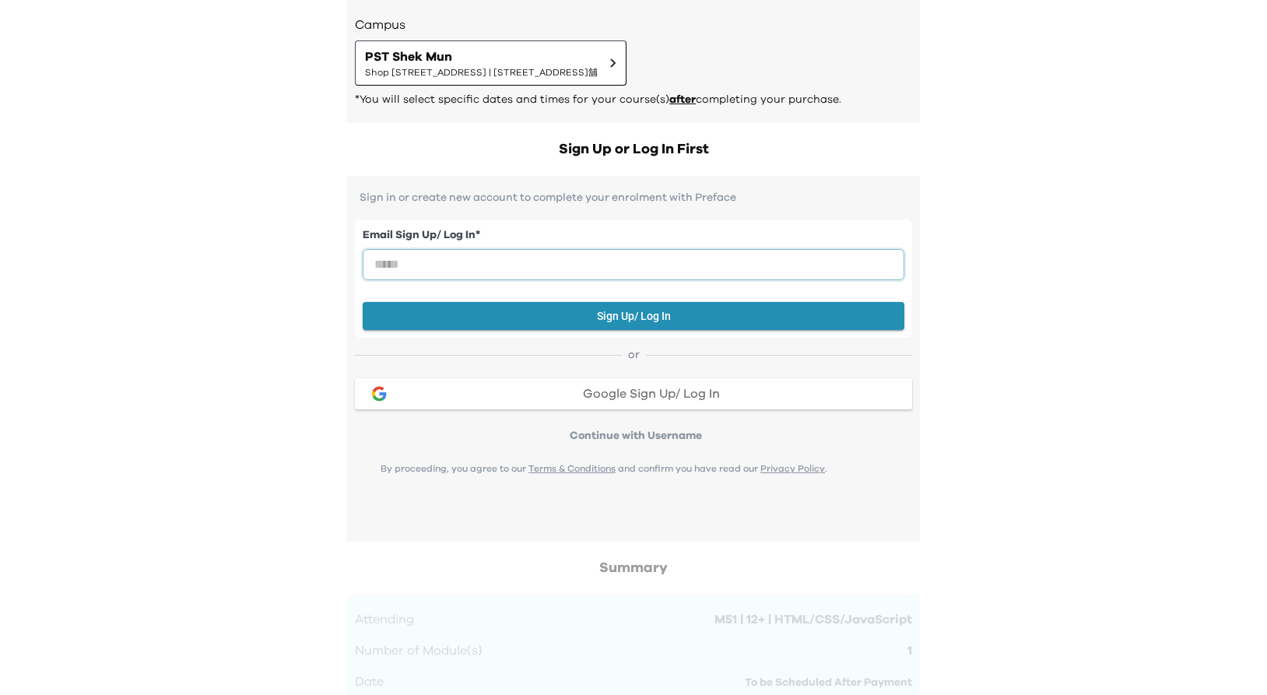
click at [617, 258] on input "email" at bounding box center [634, 264] width 542 height 31
click at [634, 152] on h2 "Sign Up or Log In First" at bounding box center [633, 149] width 573 height 22
click at [612, 261] on input "email" at bounding box center [634, 264] width 542 height 31
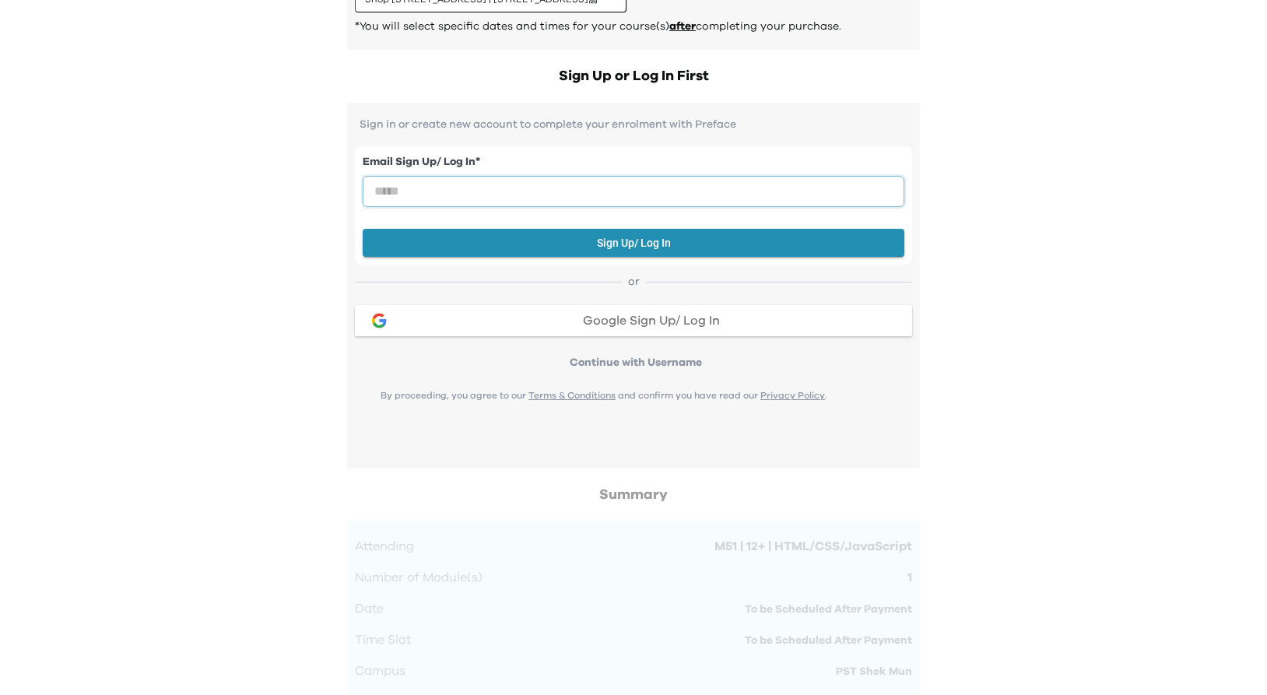
scroll to position [401, 0]
